Goal: Navigation & Orientation: Find specific page/section

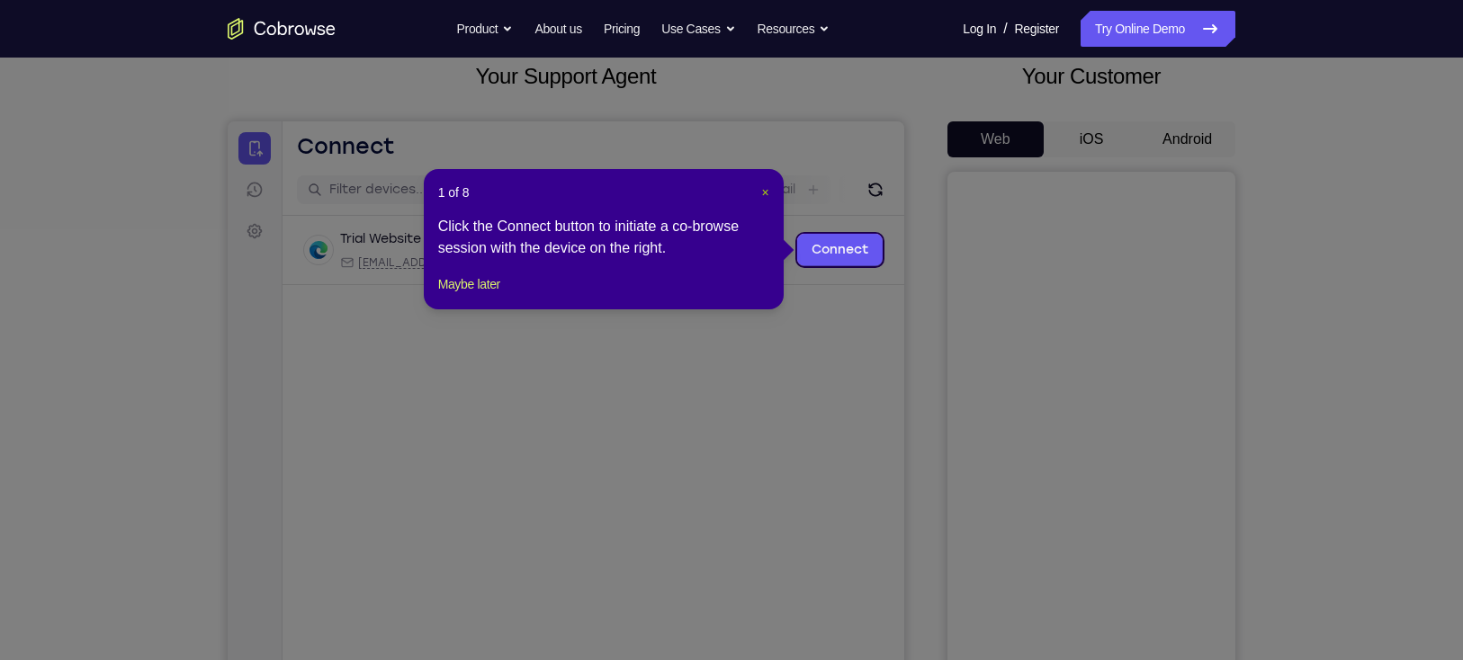
click at [761, 191] on span "×" at bounding box center [764, 192] width 7 height 14
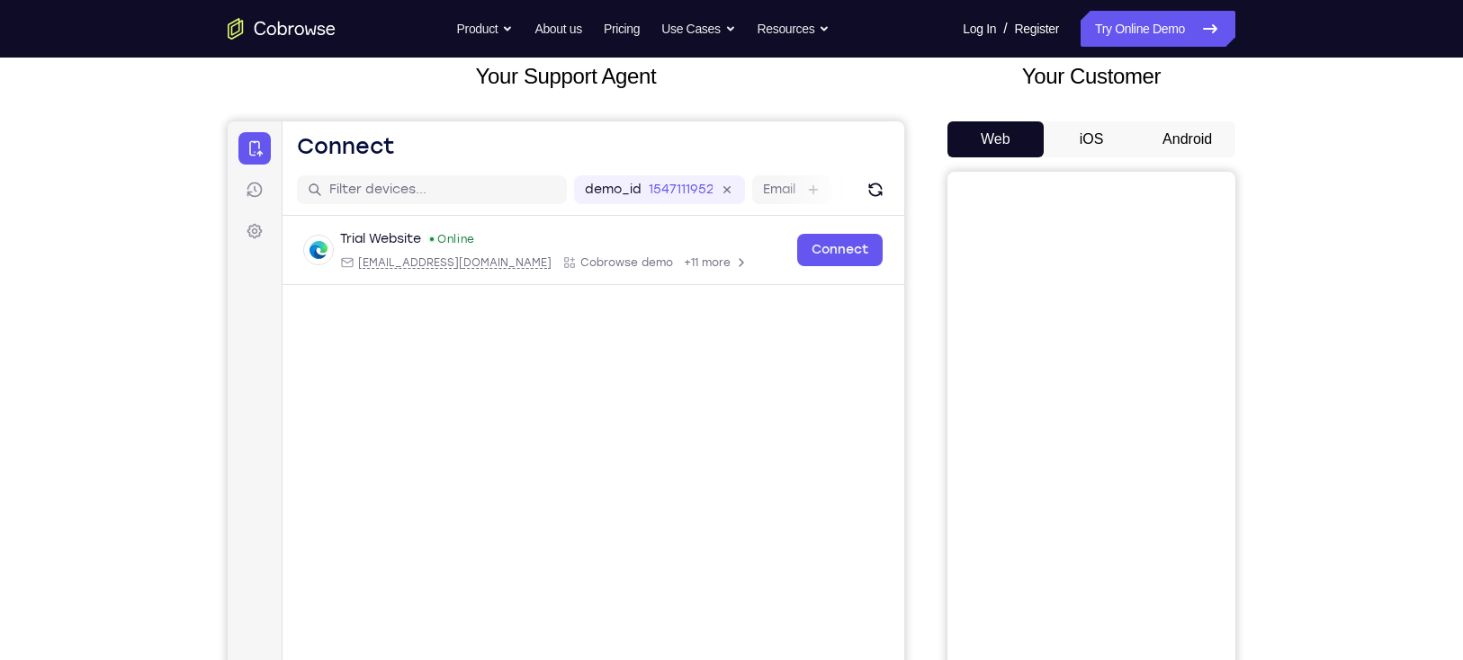
click at [1206, 130] on button "Android" at bounding box center [1187, 139] width 96 height 36
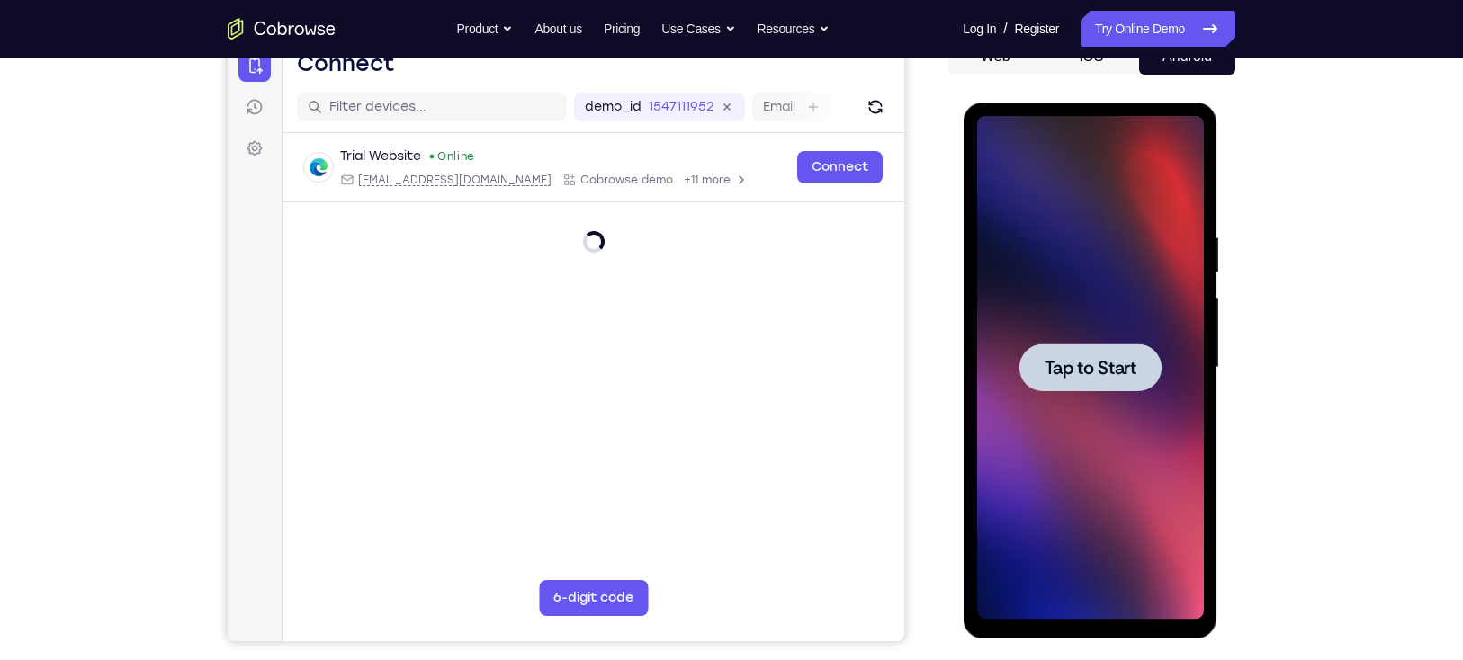
click at [1107, 351] on div at bounding box center [1089, 368] width 142 height 48
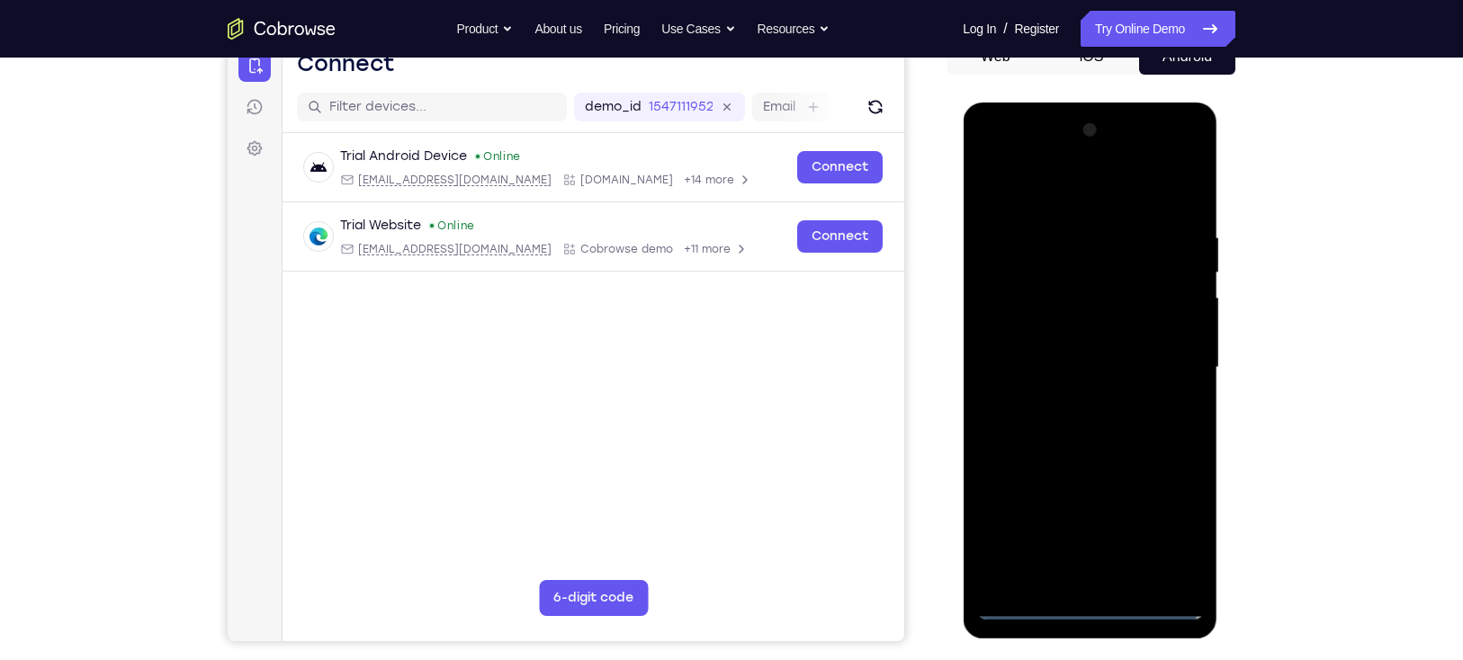
click at [1092, 601] on div at bounding box center [1089, 368] width 227 height 504
click at [1163, 530] on div at bounding box center [1089, 368] width 227 height 504
click at [1017, 203] on div at bounding box center [1089, 368] width 227 height 504
click at [998, 191] on div at bounding box center [1089, 368] width 227 height 504
click at [1056, 187] on div at bounding box center [1089, 368] width 227 height 504
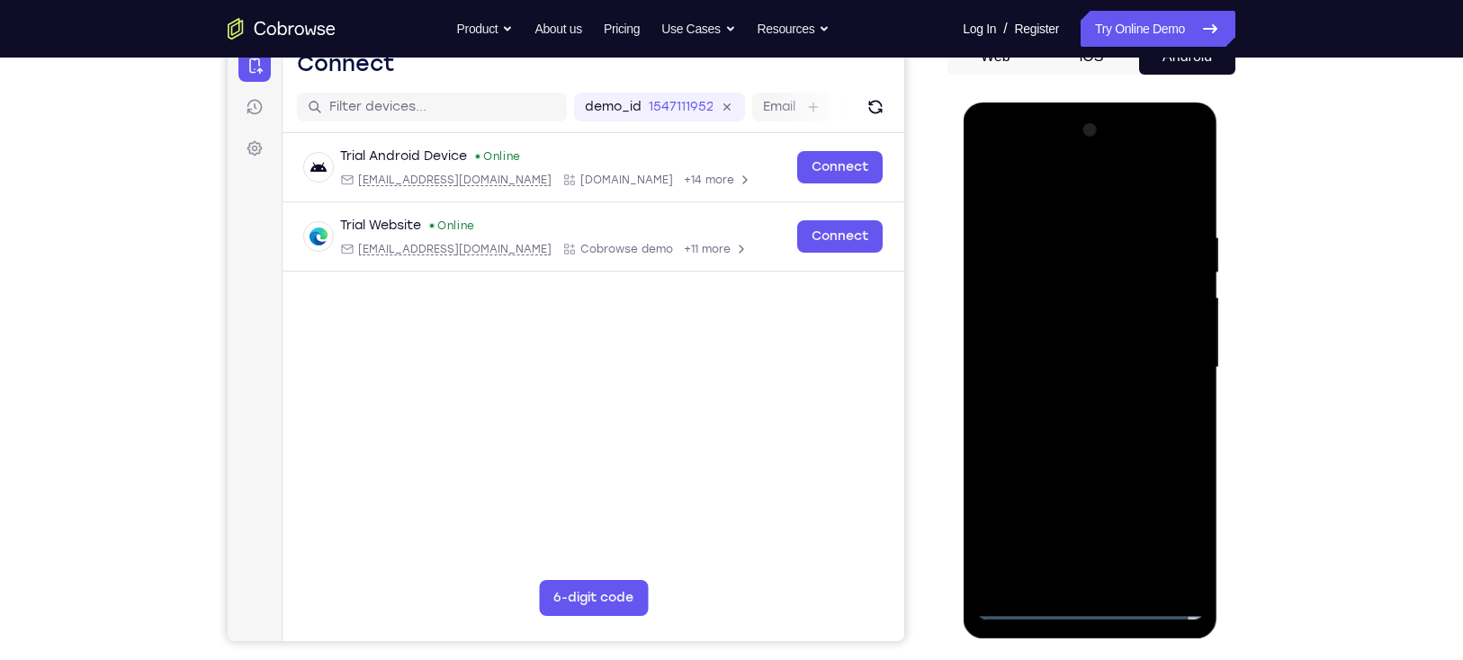
click at [1164, 355] on div at bounding box center [1089, 368] width 227 height 504
click at [1074, 399] on div at bounding box center [1089, 368] width 227 height 504
click at [1110, 345] on div at bounding box center [1089, 368] width 227 height 504
click at [1059, 329] on div at bounding box center [1089, 368] width 227 height 504
click at [1017, 363] on div at bounding box center [1089, 368] width 227 height 504
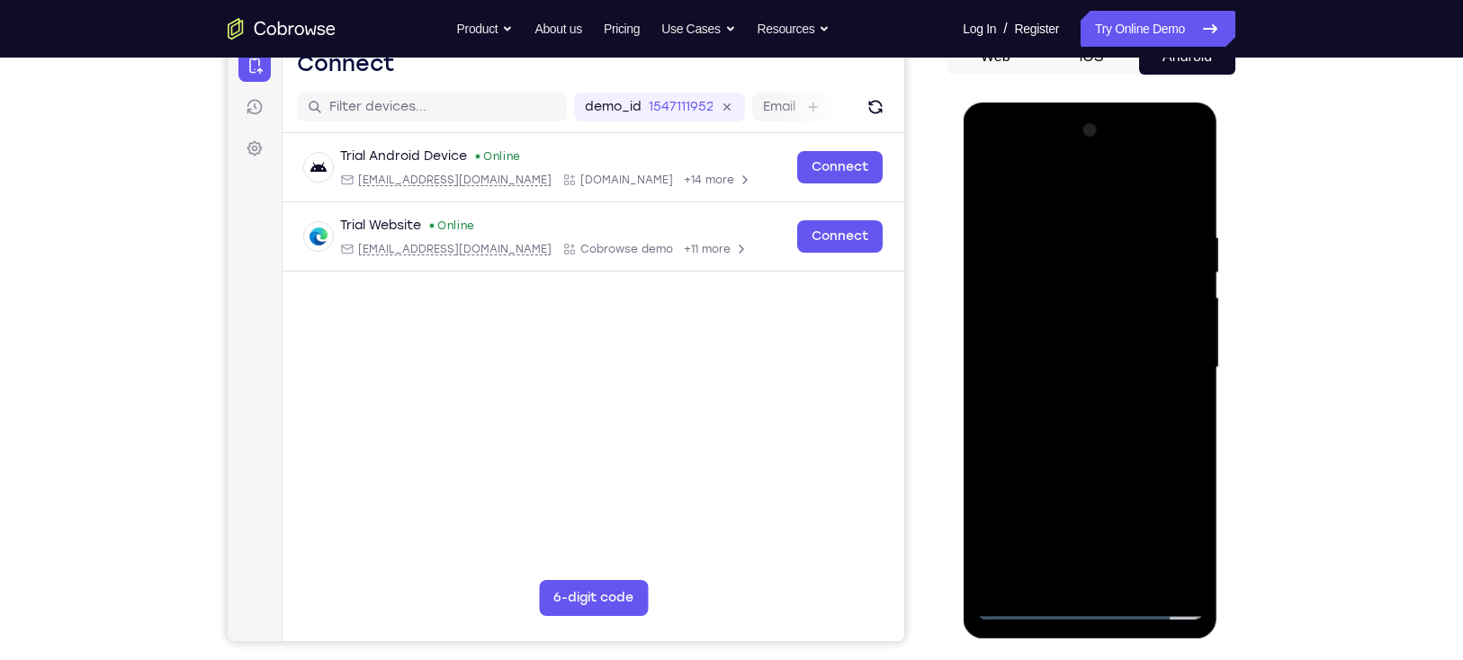
click at [1016, 427] on div at bounding box center [1089, 368] width 227 height 504
click at [1038, 418] on div at bounding box center [1089, 368] width 227 height 504
click at [1083, 456] on div at bounding box center [1089, 368] width 227 height 504
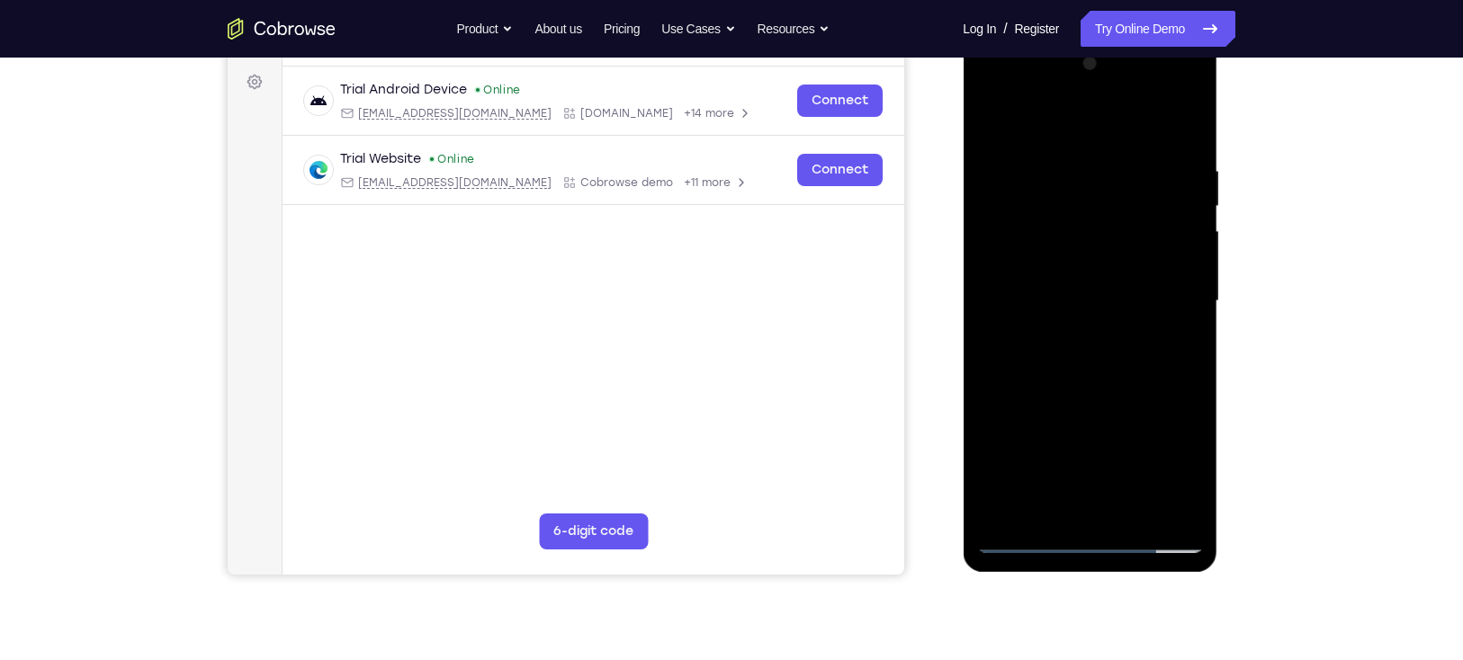
click at [1105, 383] on div at bounding box center [1089, 301] width 227 height 504
click at [1188, 511] on div at bounding box center [1089, 301] width 227 height 504
click at [1129, 511] on div at bounding box center [1089, 301] width 227 height 504
click at [1089, 398] on div at bounding box center [1089, 301] width 227 height 504
click at [1095, 395] on div at bounding box center [1089, 301] width 227 height 504
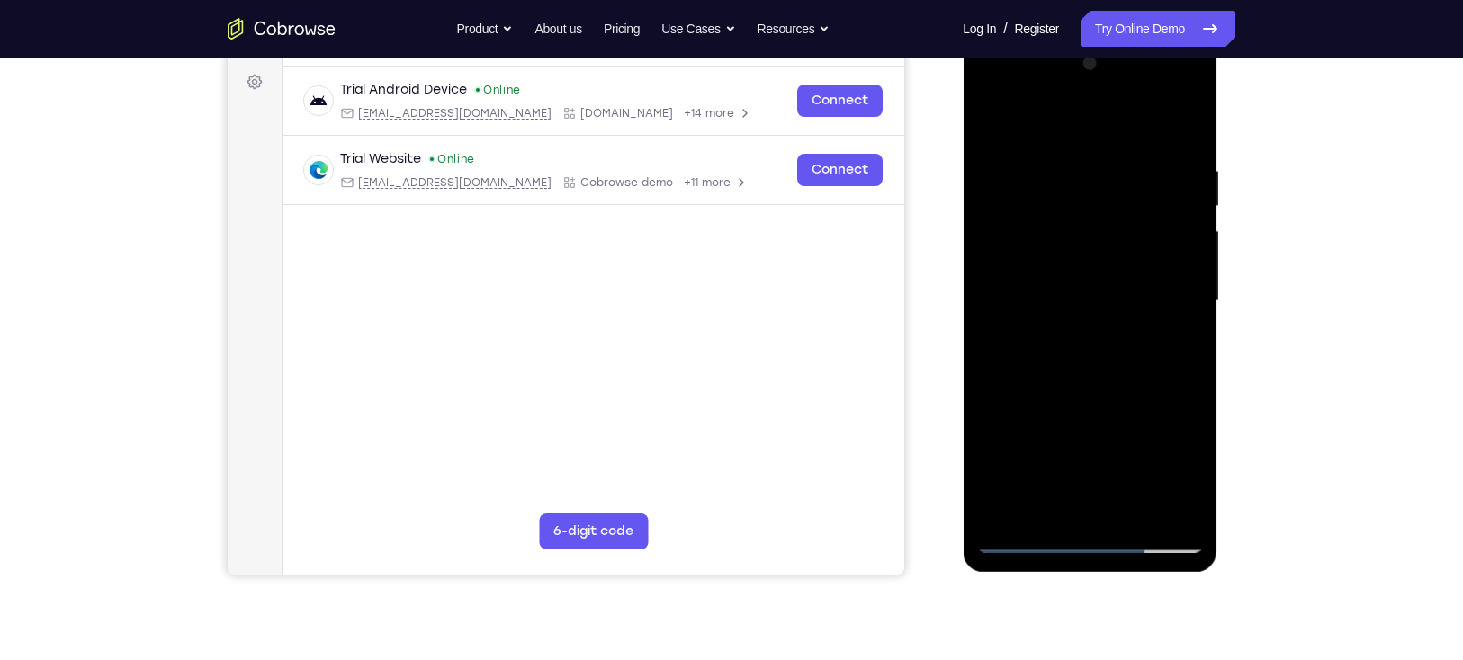
click at [992, 125] on div at bounding box center [1089, 301] width 227 height 504
click at [1058, 312] on div at bounding box center [1089, 301] width 227 height 504
click at [1039, 506] on div at bounding box center [1089, 301] width 227 height 504
click at [1137, 401] on div at bounding box center [1089, 301] width 227 height 504
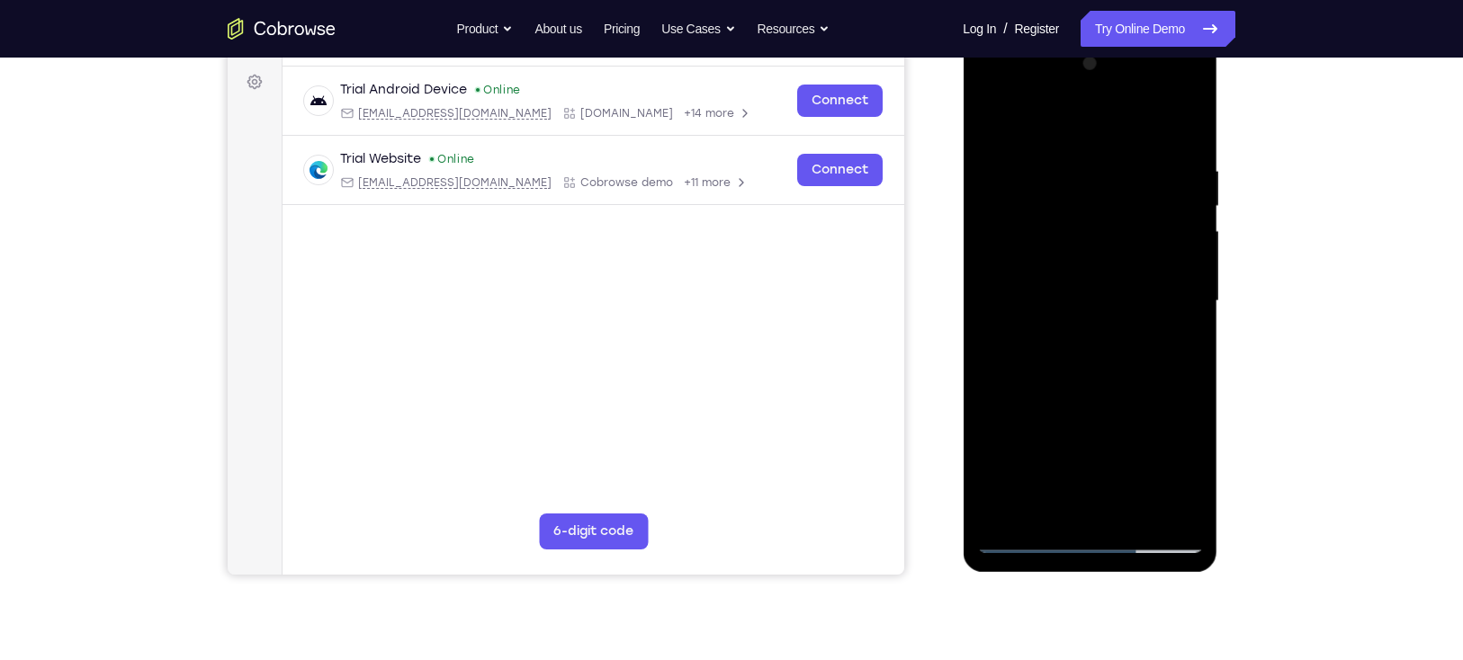
click at [1137, 401] on div at bounding box center [1089, 301] width 227 height 504
click at [1179, 332] on div at bounding box center [1089, 301] width 227 height 504
click at [992, 121] on div at bounding box center [1089, 301] width 227 height 504
click at [1026, 308] on div at bounding box center [1089, 301] width 227 height 504
click at [1178, 342] on div at bounding box center [1089, 301] width 227 height 504
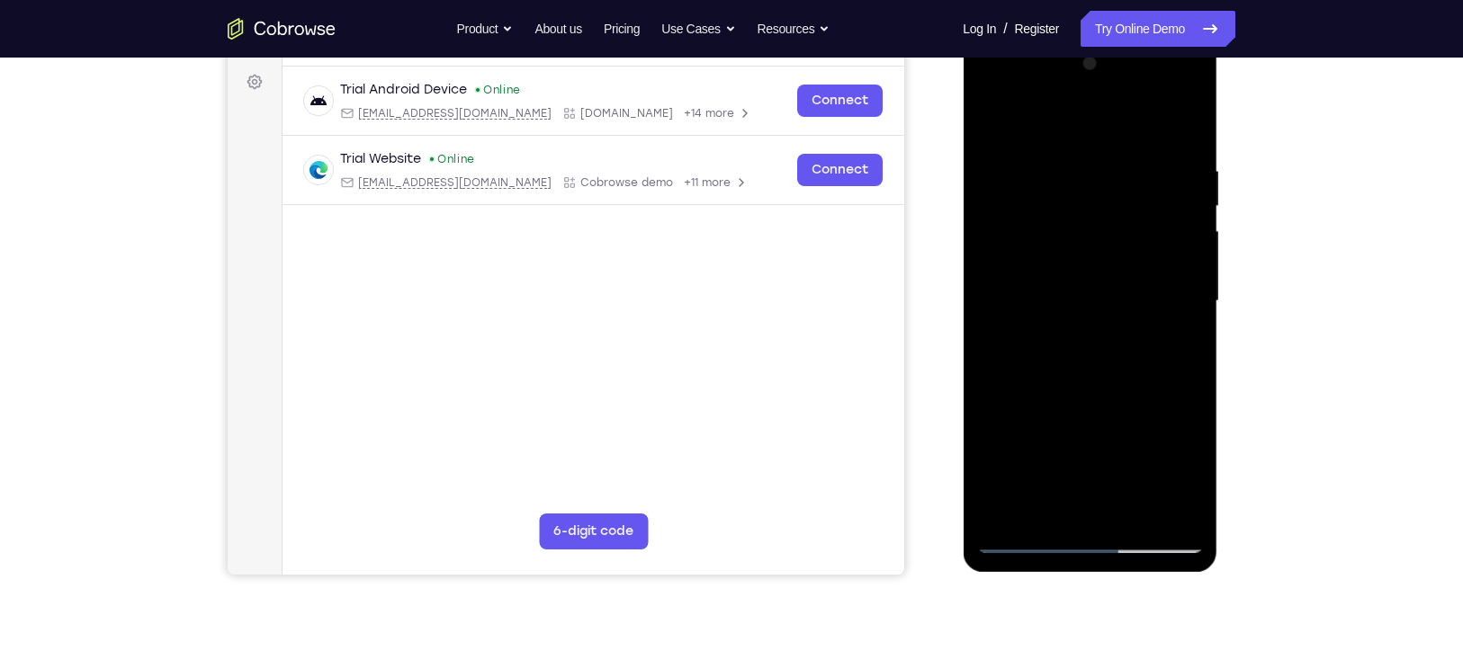
click at [1180, 345] on div at bounding box center [1089, 301] width 227 height 504
click at [992, 125] on div at bounding box center [1089, 301] width 227 height 504
click at [1035, 304] on div at bounding box center [1089, 301] width 227 height 504
click at [988, 119] on div at bounding box center [1089, 301] width 227 height 504
click at [997, 121] on div at bounding box center [1089, 301] width 227 height 504
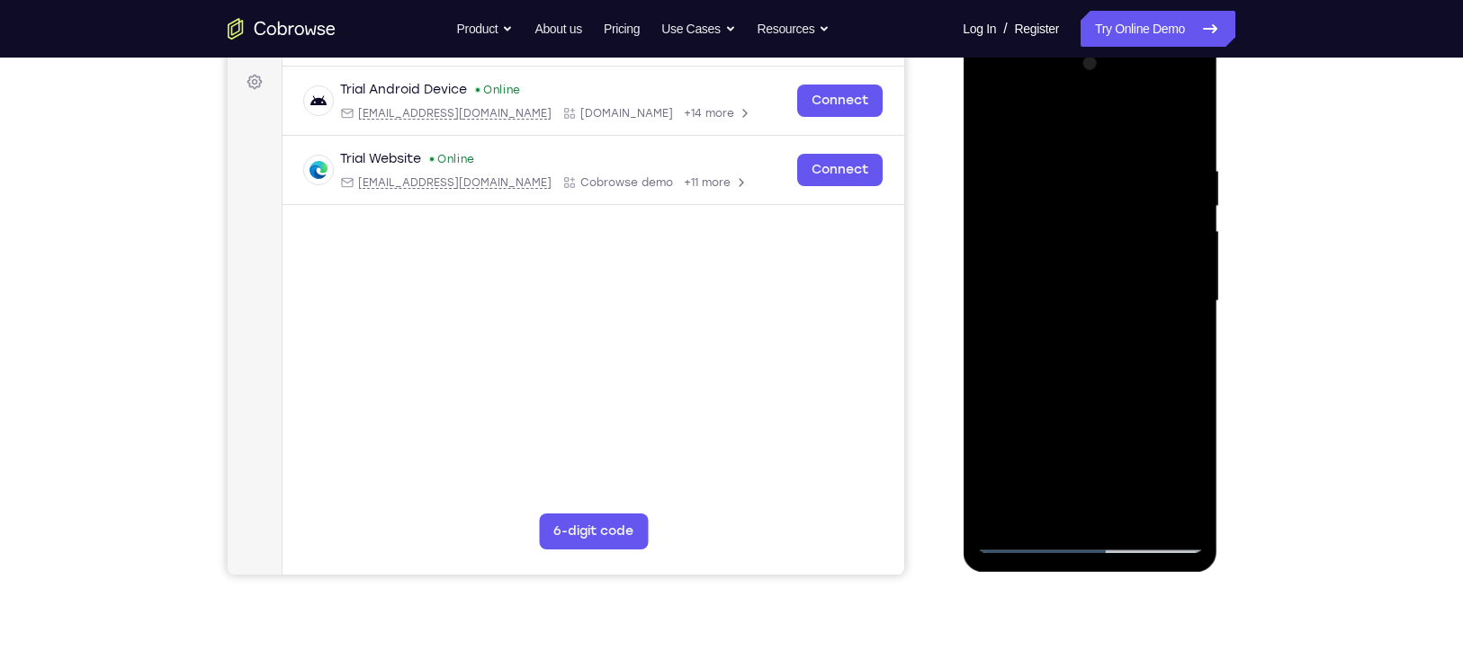
click at [1060, 158] on div at bounding box center [1089, 301] width 227 height 504
click at [1172, 279] on div at bounding box center [1089, 301] width 227 height 504
click at [1163, 308] on div at bounding box center [1089, 301] width 227 height 504
click at [1181, 125] on div at bounding box center [1089, 301] width 227 height 504
click at [1182, 125] on div at bounding box center [1089, 301] width 227 height 504
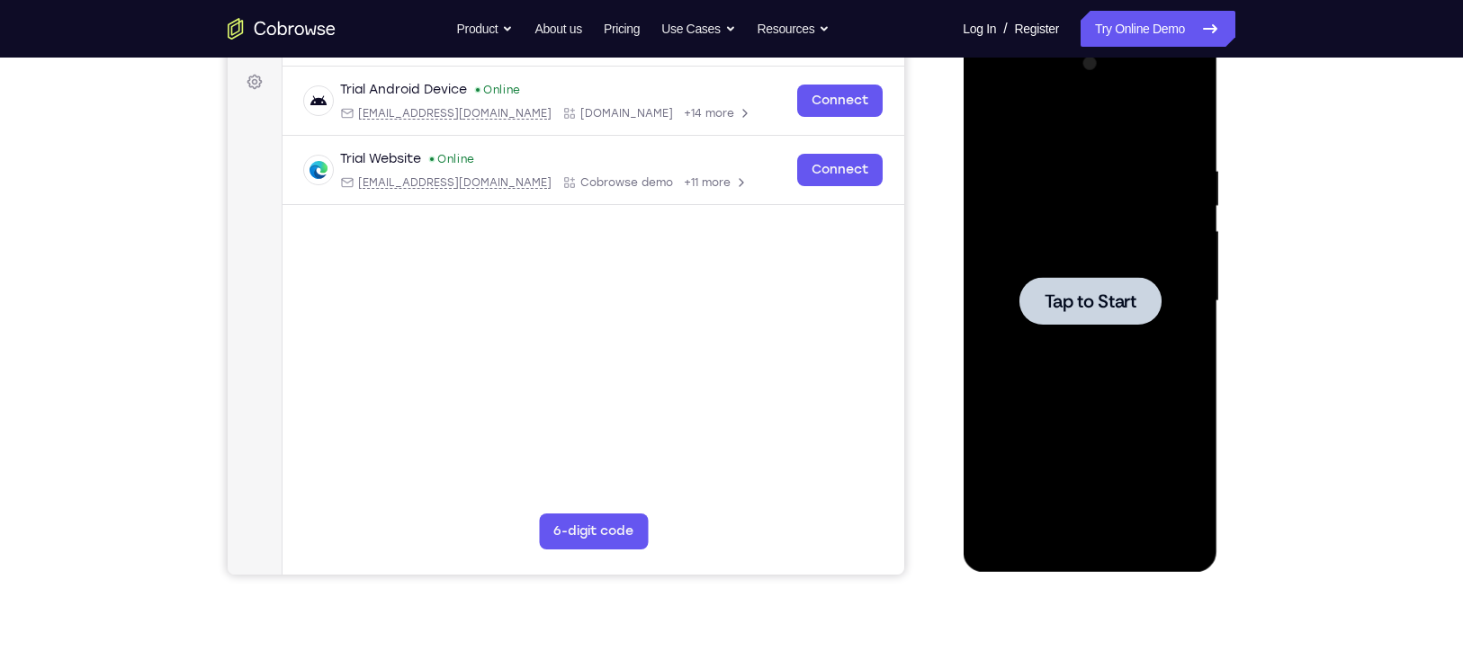
click at [1050, 264] on div at bounding box center [1089, 301] width 227 height 504
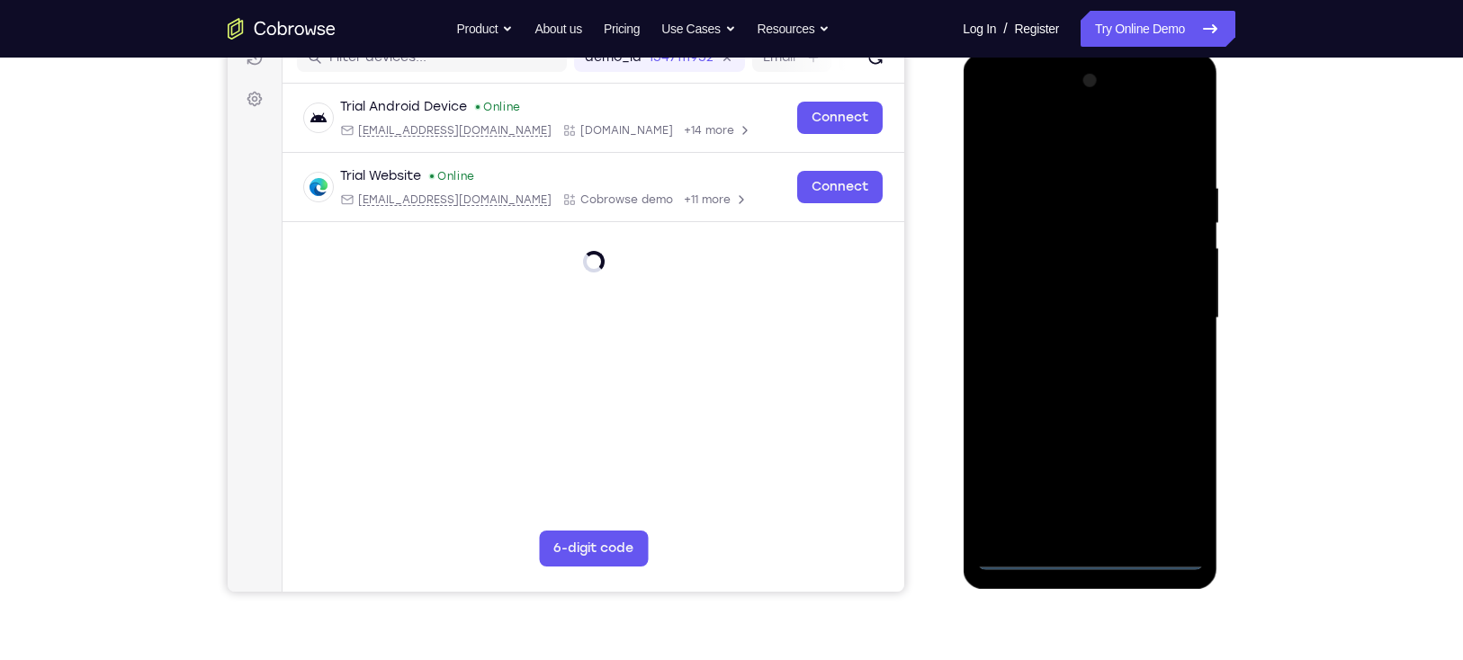
scroll to position [246, 0]
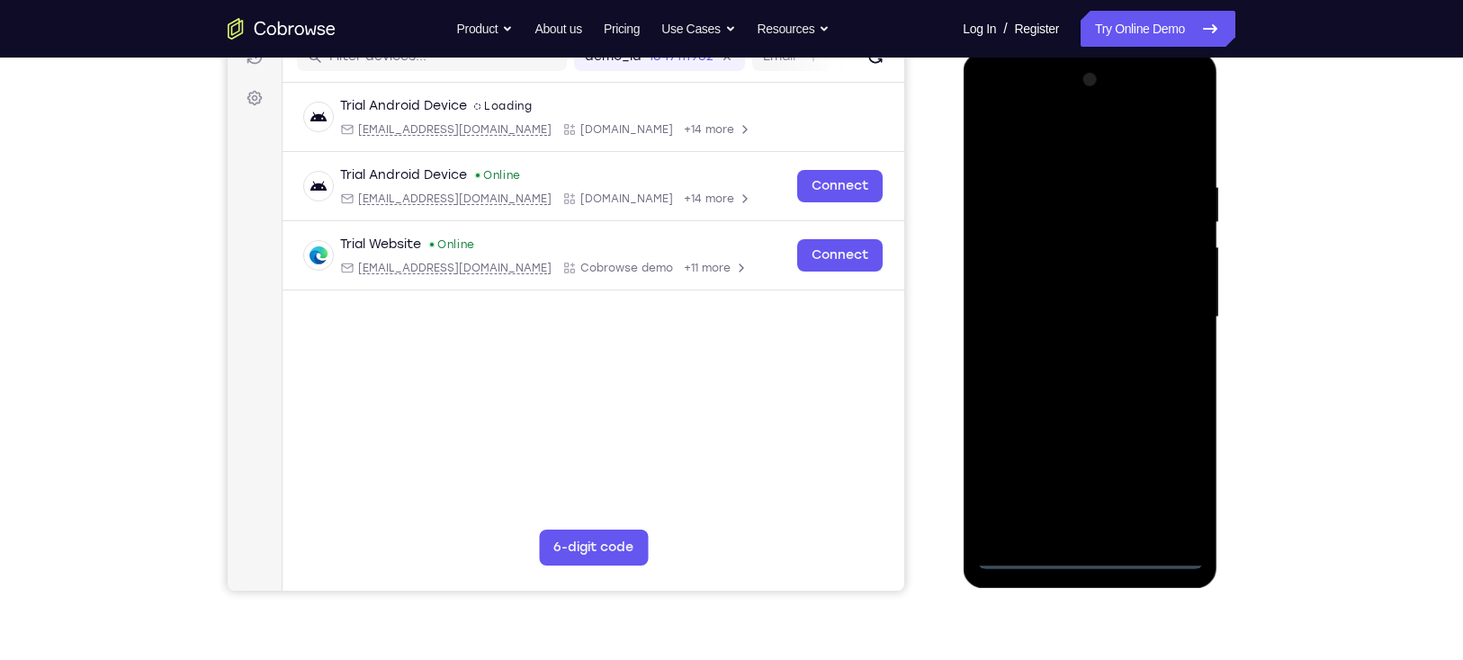
click at [1092, 557] on div at bounding box center [1089, 318] width 227 height 504
click at [1162, 483] on div at bounding box center [1089, 318] width 227 height 504
click at [1048, 147] on div at bounding box center [1089, 318] width 227 height 504
click at [1165, 304] on div at bounding box center [1089, 318] width 227 height 504
click at [1072, 345] on div at bounding box center [1089, 318] width 227 height 504
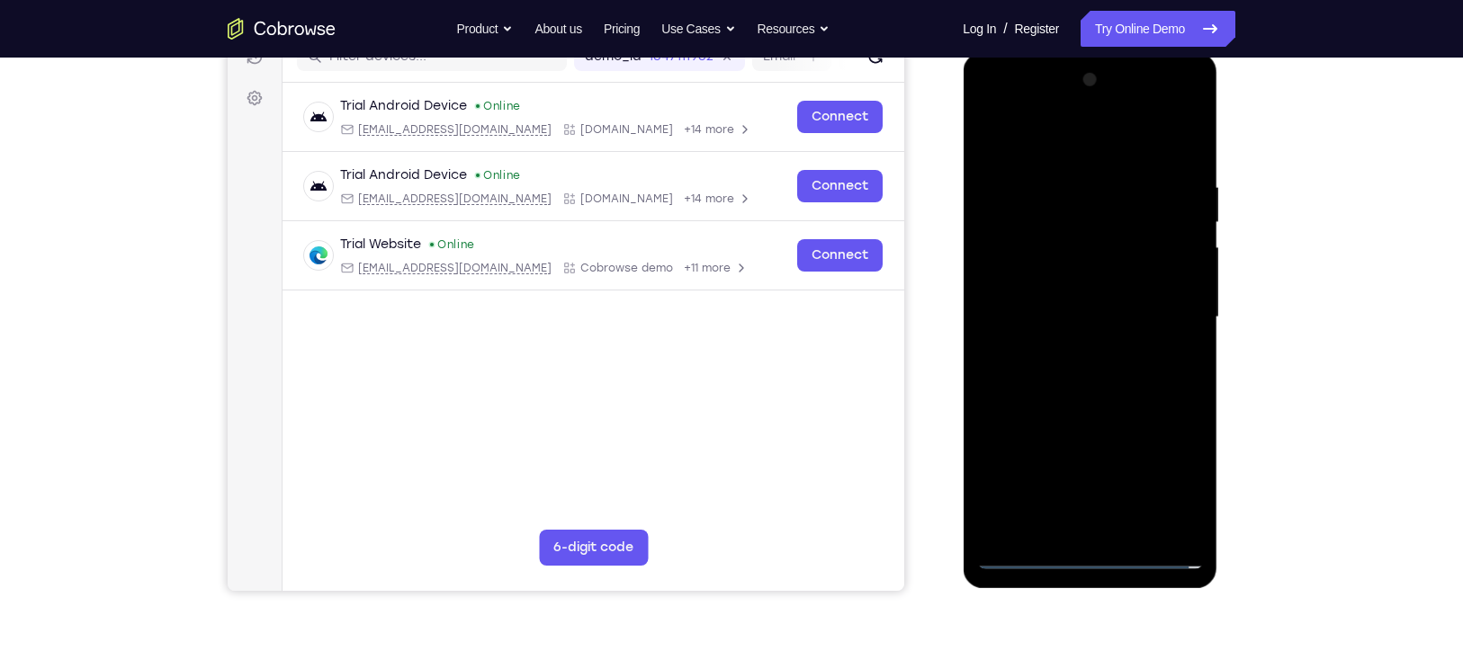
click at [1089, 300] on div at bounding box center [1089, 318] width 227 height 504
click at [1035, 277] on div at bounding box center [1089, 318] width 227 height 504
click at [1019, 314] on div at bounding box center [1089, 318] width 227 height 504
click at [1023, 374] on div at bounding box center [1089, 318] width 227 height 504
click at [1134, 400] on div at bounding box center [1089, 318] width 227 height 504
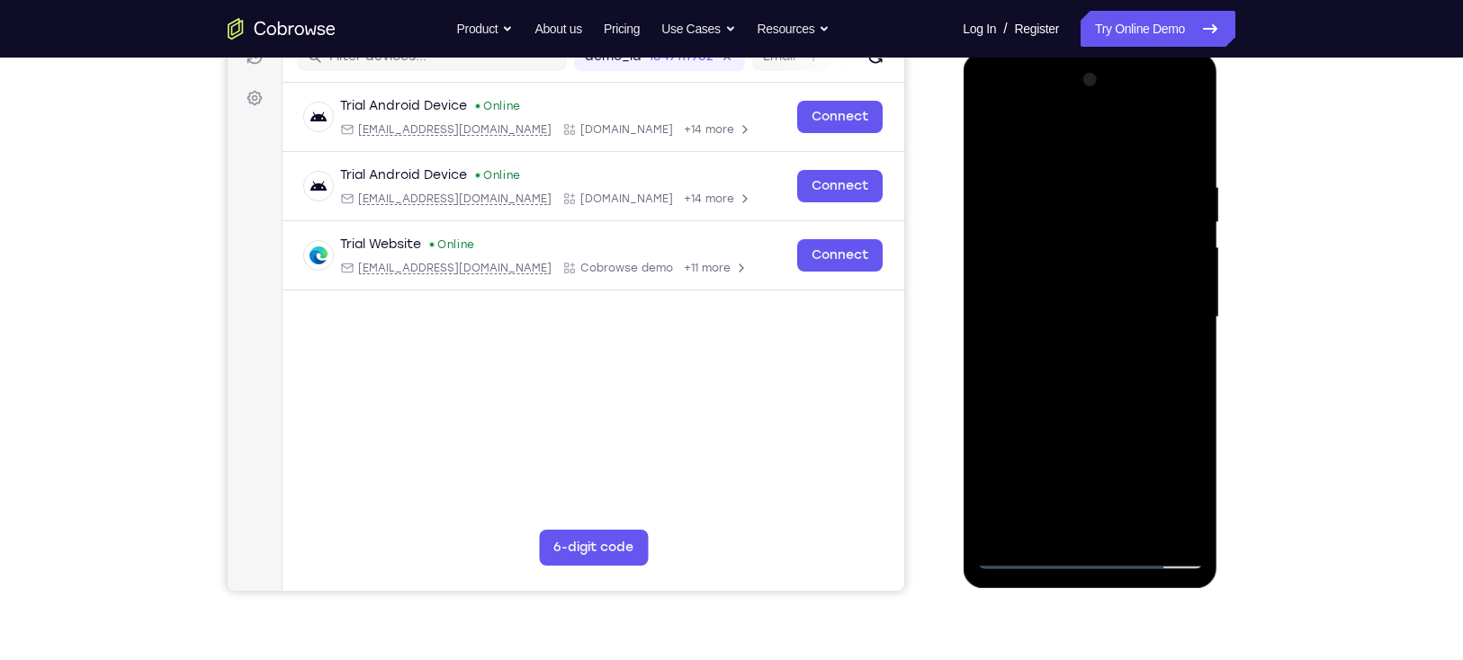
click at [1186, 528] on div at bounding box center [1089, 318] width 227 height 504
click at [1132, 526] on div at bounding box center [1089, 318] width 227 height 504
click at [1100, 414] on div at bounding box center [1089, 318] width 227 height 504
click at [1053, 333] on div at bounding box center [1089, 318] width 227 height 504
click at [1187, 487] on div at bounding box center [1089, 318] width 227 height 504
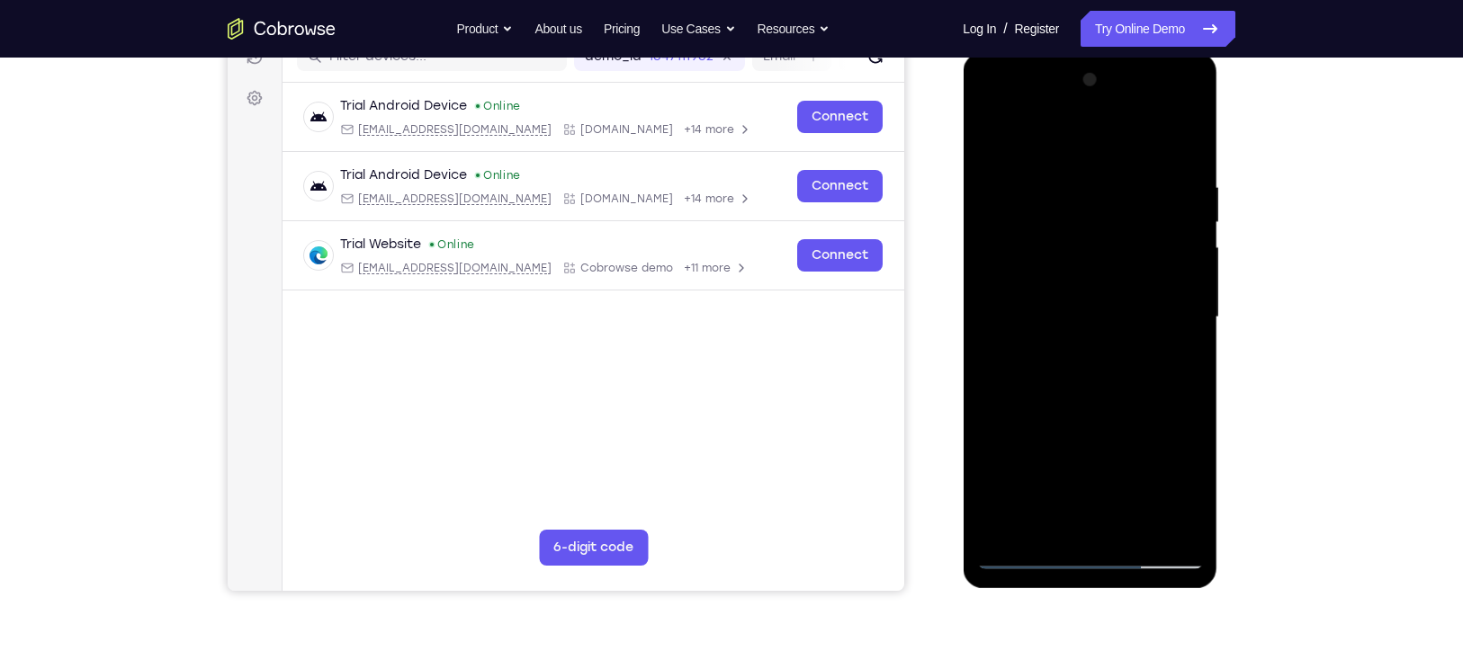
click at [1185, 481] on div at bounding box center [1089, 318] width 227 height 504
click at [1100, 362] on div at bounding box center [1089, 318] width 227 height 504
click at [1184, 491] on div at bounding box center [1089, 318] width 227 height 504
click at [1174, 358] on div at bounding box center [1089, 318] width 227 height 504
click at [992, 139] on div at bounding box center [1089, 318] width 227 height 504
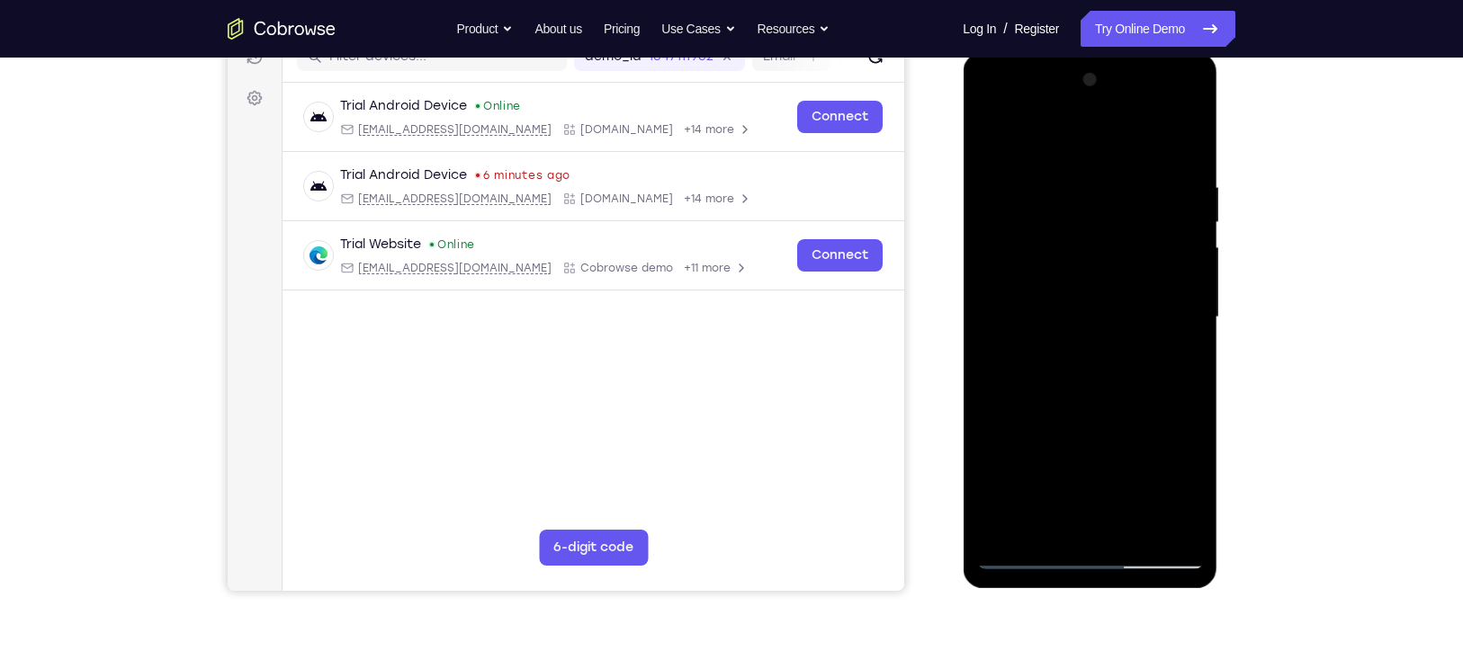
click at [994, 128] on div at bounding box center [1089, 318] width 227 height 504
click at [1131, 526] on div at bounding box center [1089, 318] width 227 height 504
click at [1009, 294] on div at bounding box center [1089, 318] width 227 height 504
click at [1008, 289] on div at bounding box center [1089, 318] width 227 height 504
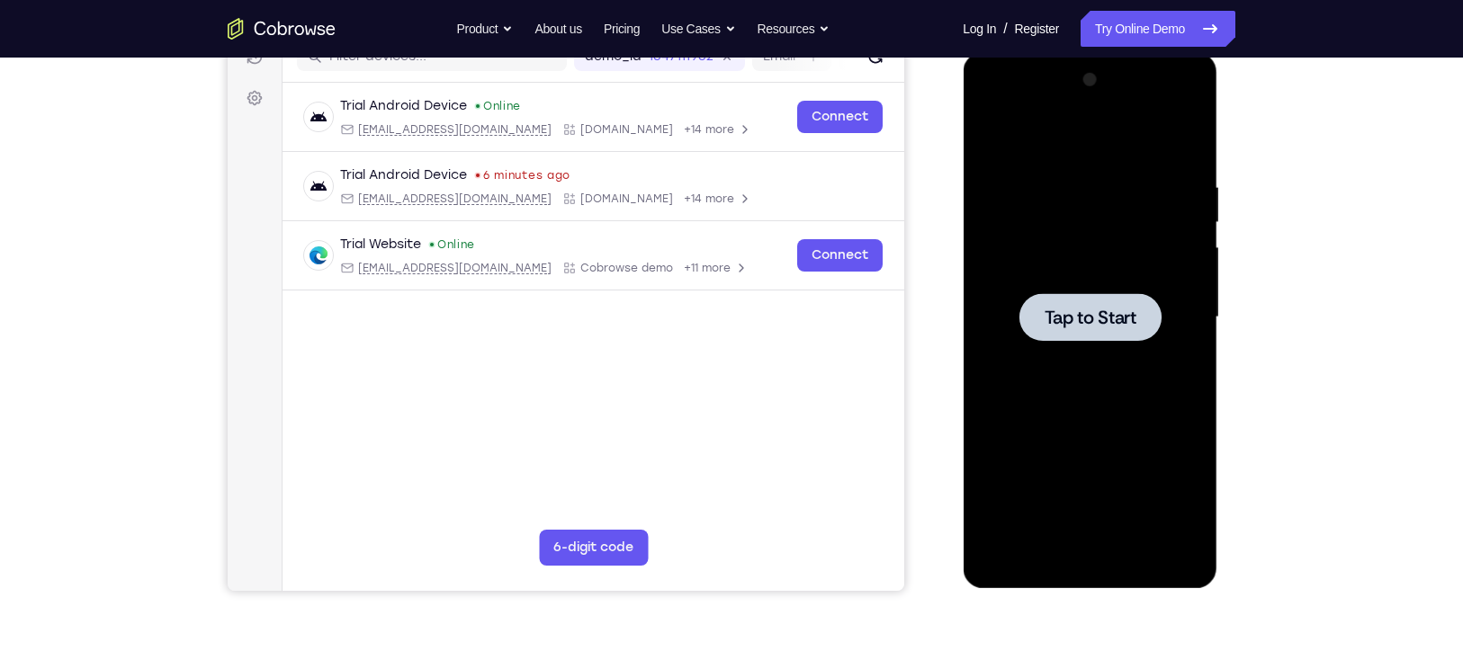
click at [1114, 279] on div at bounding box center [1089, 318] width 227 height 504
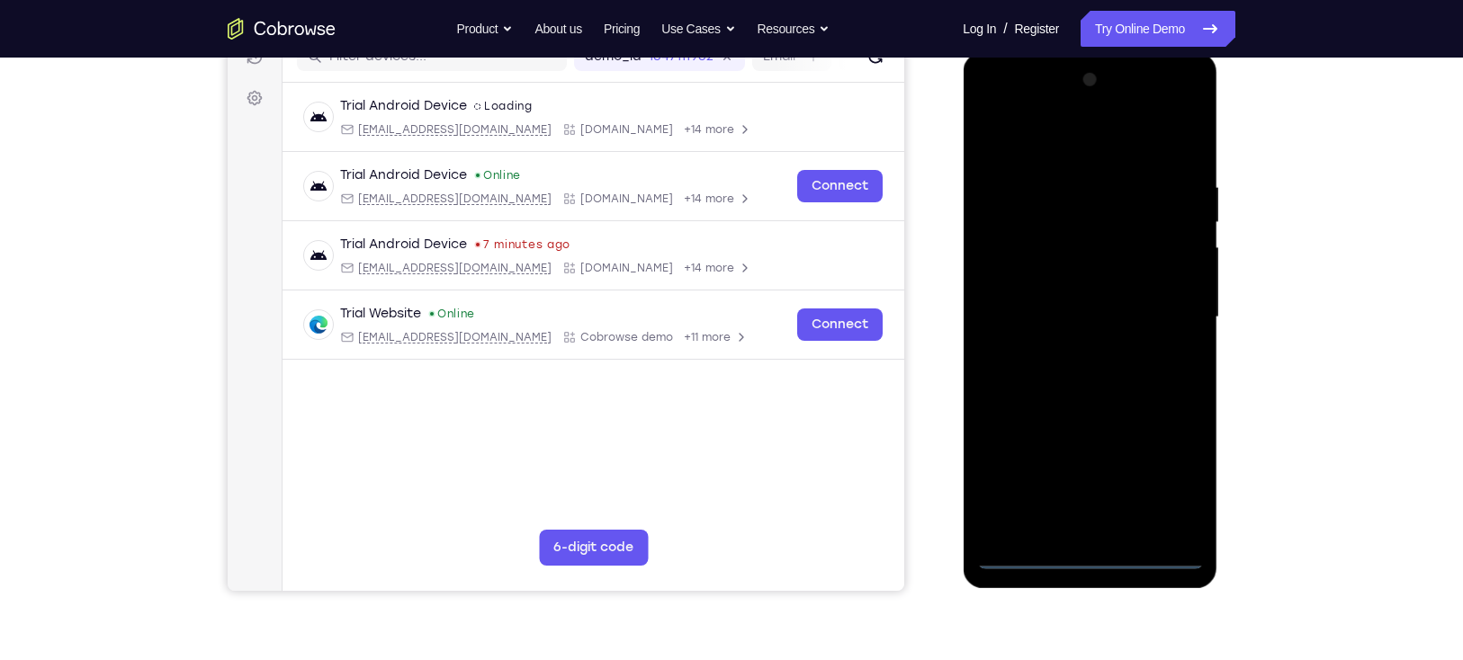
click at [1095, 557] on div at bounding box center [1089, 318] width 227 height 504
click at [1172, 486] on div at bounding box center [1089, 318] width 227 height 504
click at [1064, 140] on div at bounding box center [1089, 318] width 227 height 504
click at [1165, 303] on div at bounding box center [1089, 318] width 227 height 504
click at [1064, 354] on div at bounding box center [1089, 318] width 227 height 504
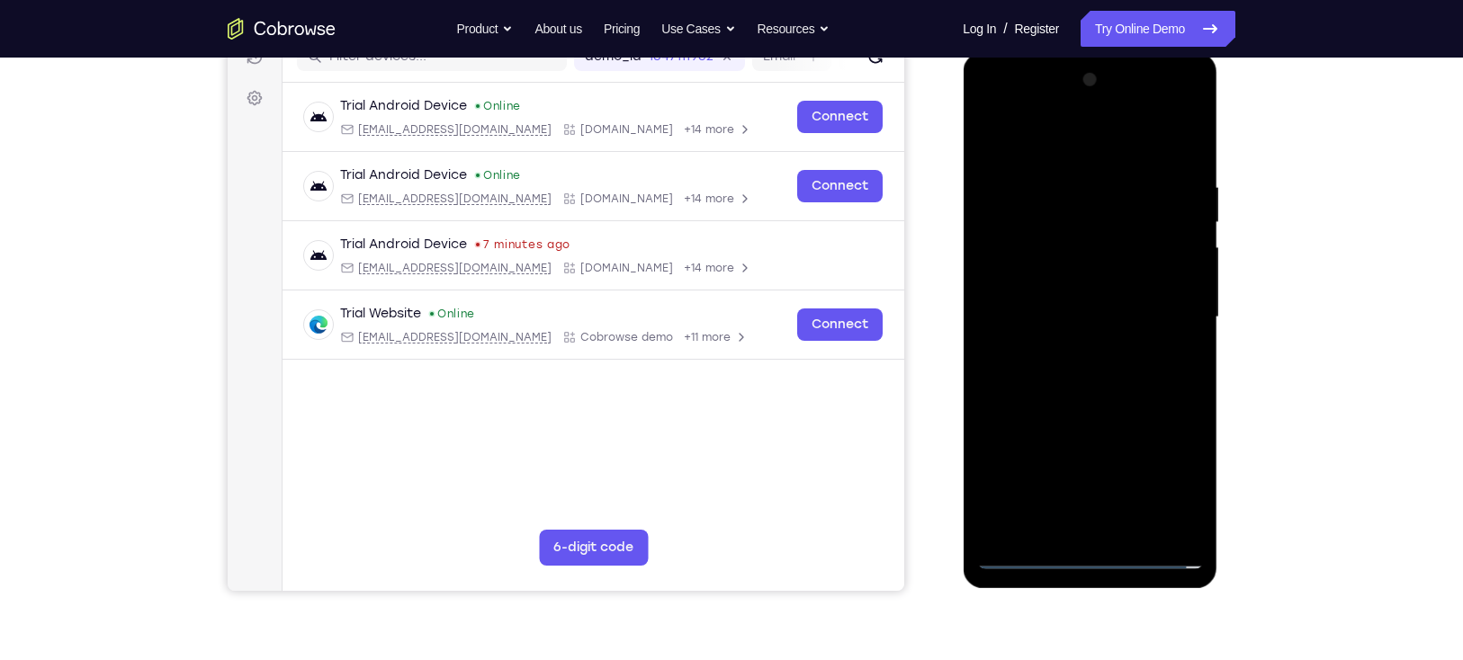
click at [1080, 290] on div at bounding box center [1089, 318] width 227 height 504
click at [1061, 282] on div at bounding box center [1089, 318] width 227 height 504
click at [1040, 310] on div at bounding box center [1089, 318] width 227 height 504
click at [1023, 368] on div at bounding box center [1089, 318] width 227 height 504
click at [1045, 362] on div at bounding box center [1089, 318] width 227 height 504
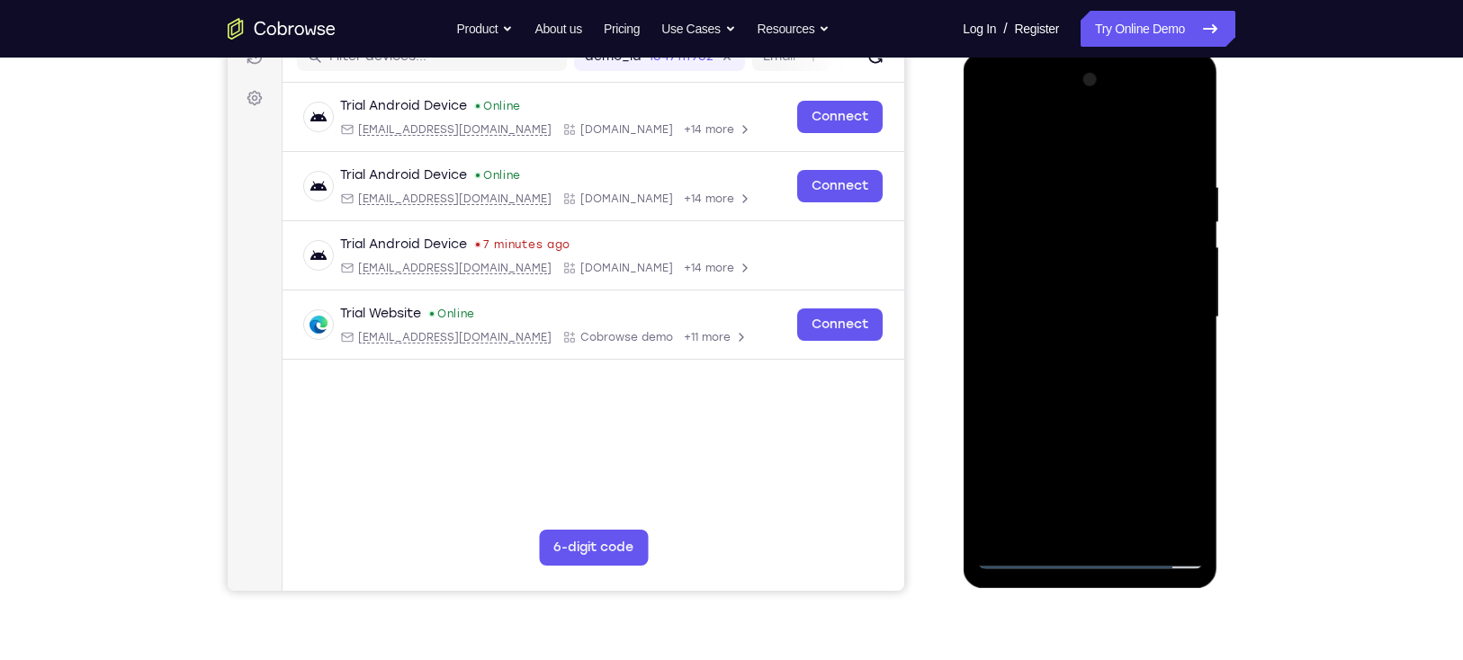
click at [1042, 375] on div at bounding box center [1089, 318] width 227 height 504
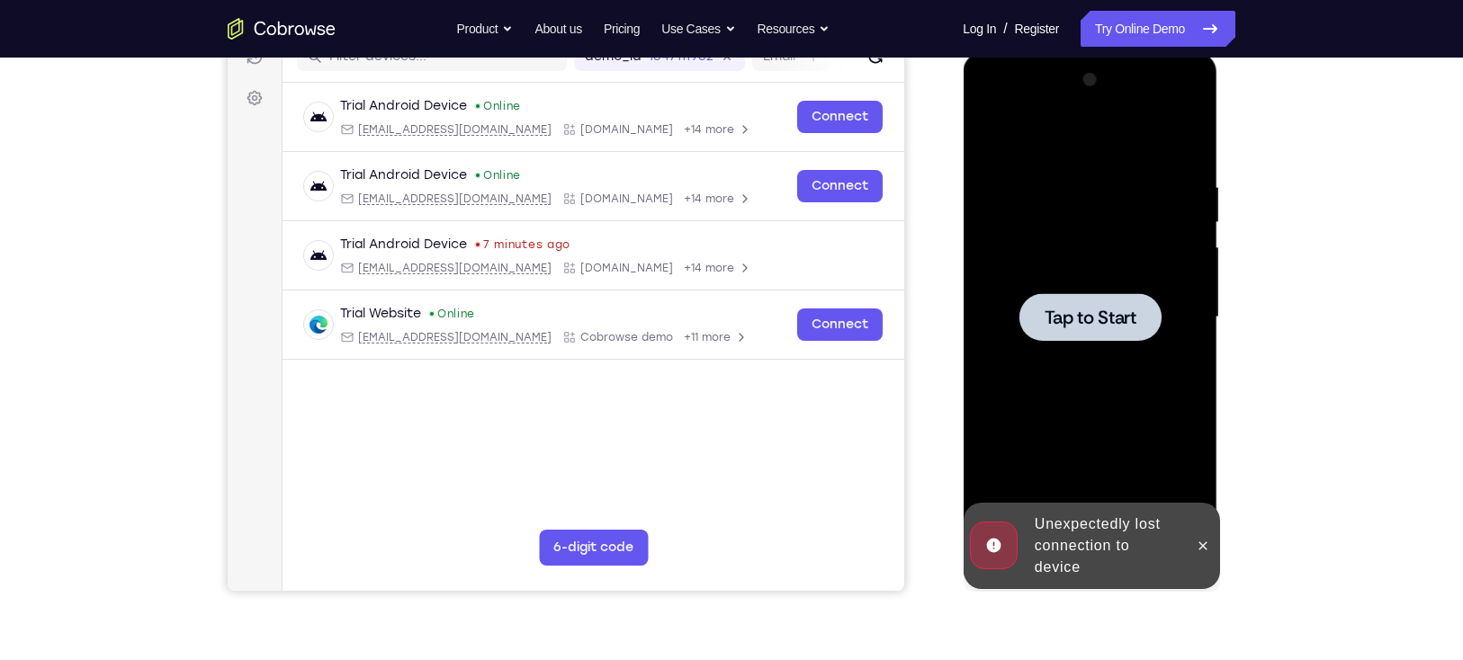
click at [1100, 264] on div at bounding box center [1089, 318] width 227 height 504
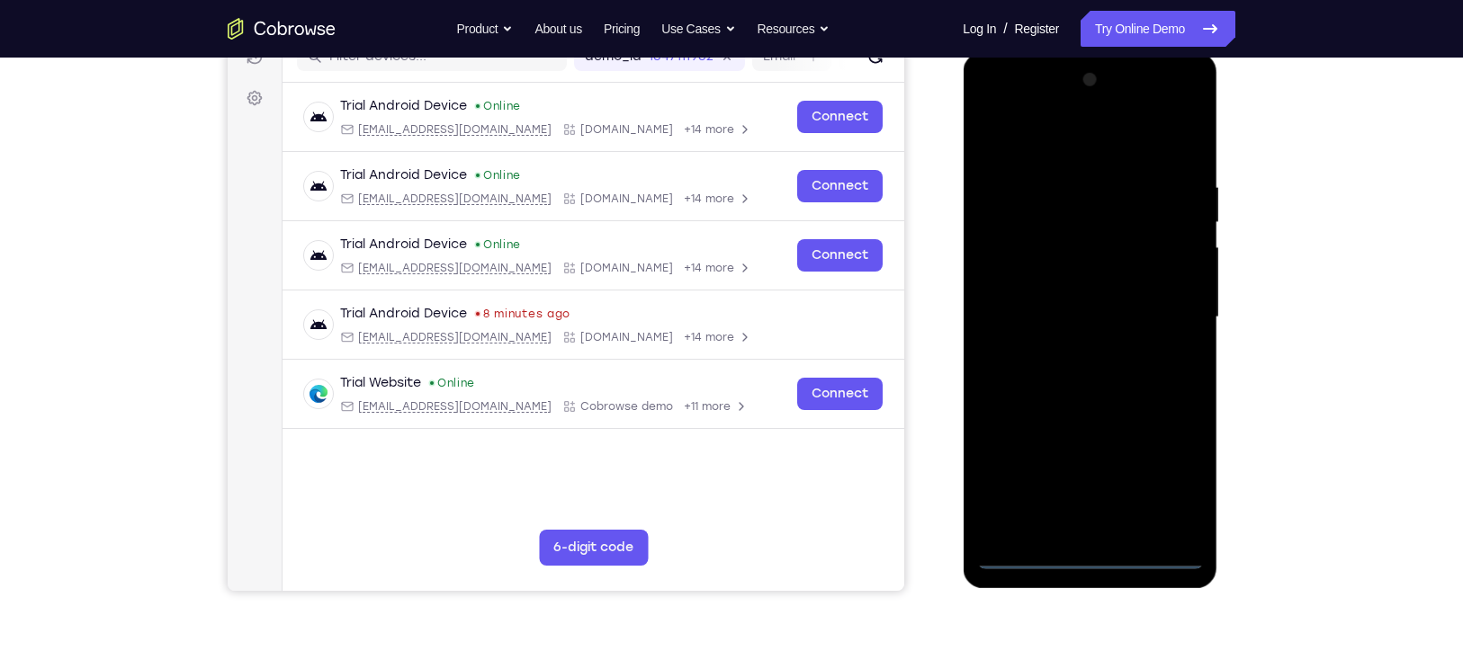
click at [1083, 561] on div at bounding box center [1089, 318] width 227 height 504
click at [1168, 468] on div at bounding box center [1089, 318] width 227 height 504
click at [1034, 145] on div at bounding box center [1089, 318] width 227 height 504
click at [1161, 304] on div at bounding box center [1089, 318] width 227 height 504
click at [1066, 349] on div at bounding box center [1089, 318] width 227 height 504
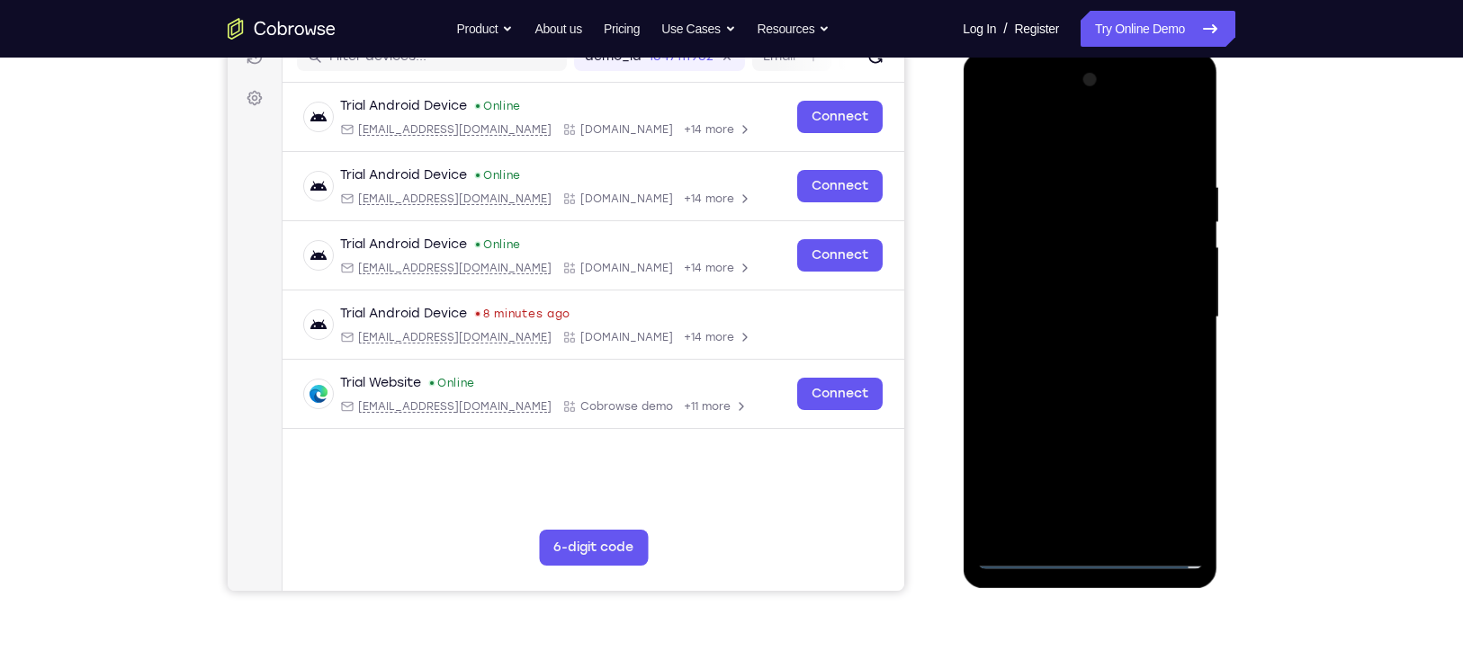
click at [1084, 292] on div at bounding box center [1089, 318] width 227 height 504
click at [1050, 270] on div at bounding box center [1089, 318] width 227 height 504
click at [1017, 315] on div at bounding box center [1089, 318] width 227 height 504
click at [1004, 372] on div at bounding box center [1089, 318] width 227 height 504
click at [1037, 402] on div at bounding box center [1089, 318] width 227 height 504
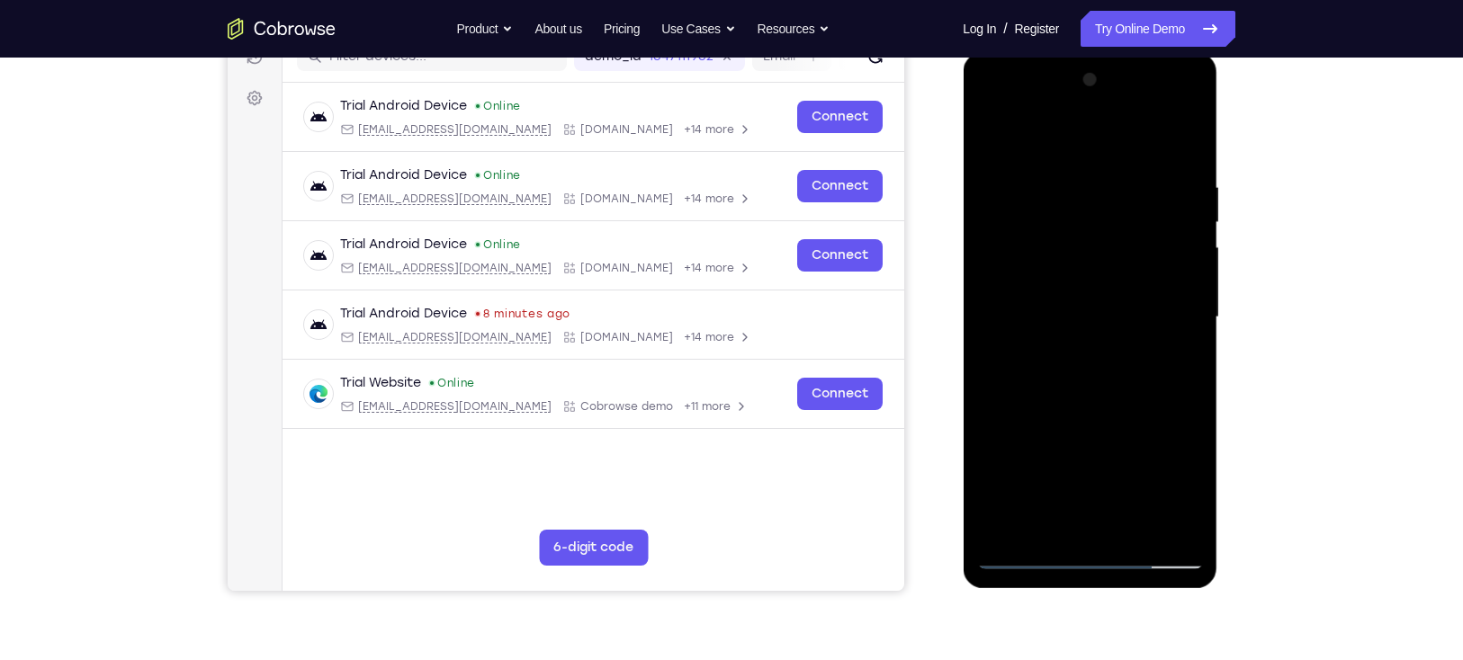
click at [1171, 531] on div at bounding box center [1089, 318] width 227 height 504
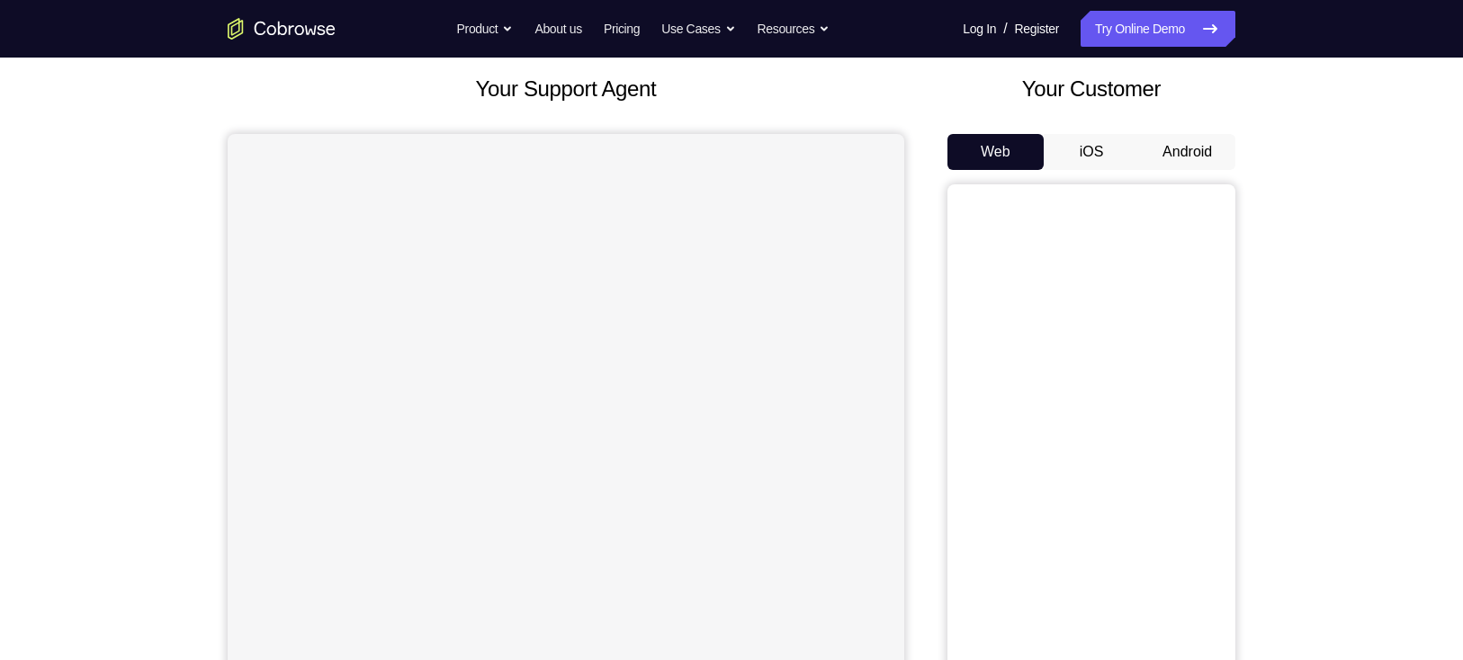
scroll to position [101, 0]
click at [1209, 156] on button "Android" at bounding box center [1187, 151] width 96 height 36
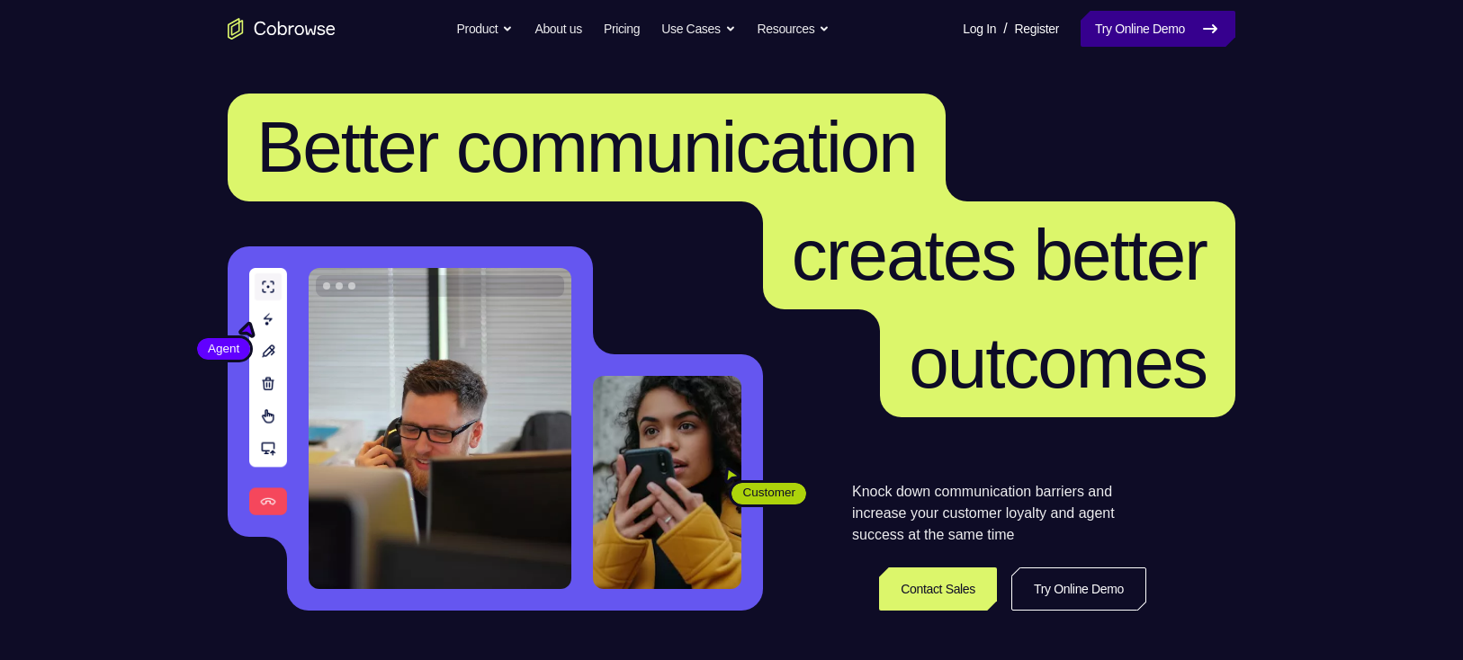
click at [1149, 31] on link "Try Online Demo" at bounding box center [1157, 29] width 155 height 36
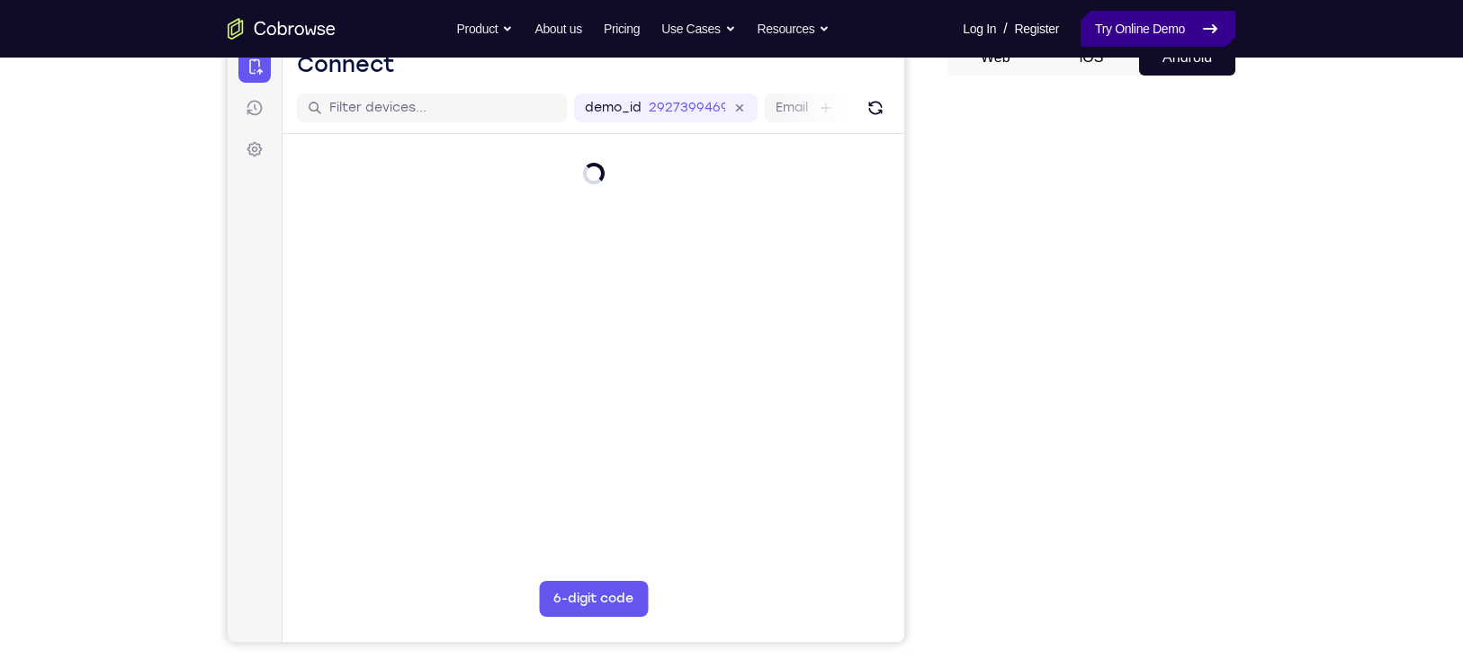
scroll to position [196, 0]
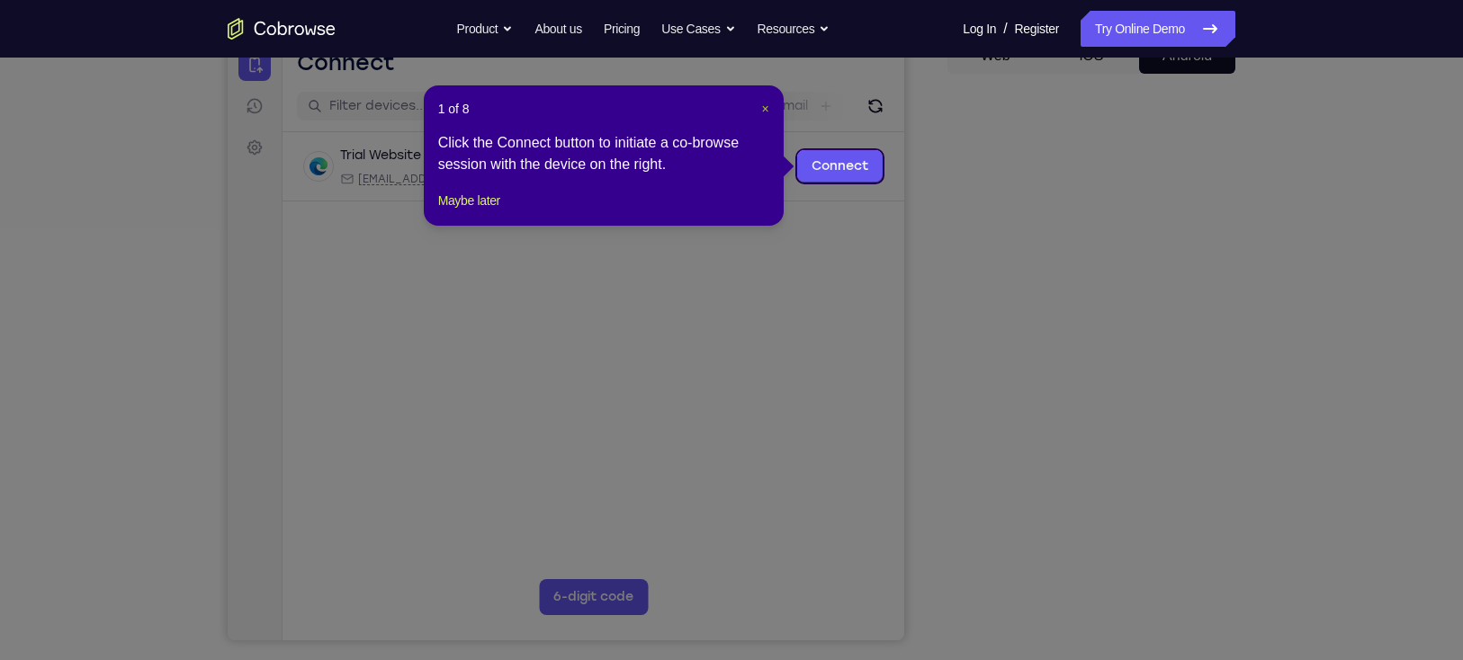
click at [762, 109] on span "×" at bounding box center [764, 109] width 7 height 14
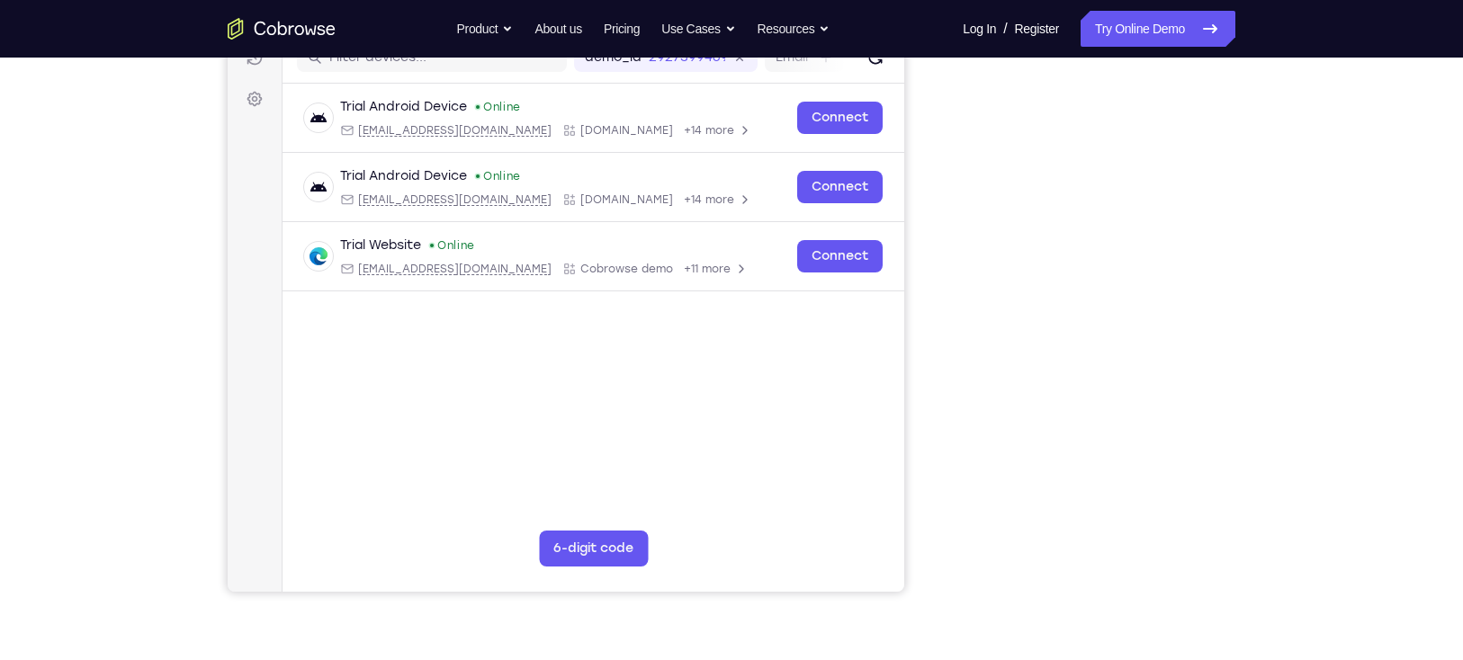
scroll to position [226, 0]
